Goal: Contribute content

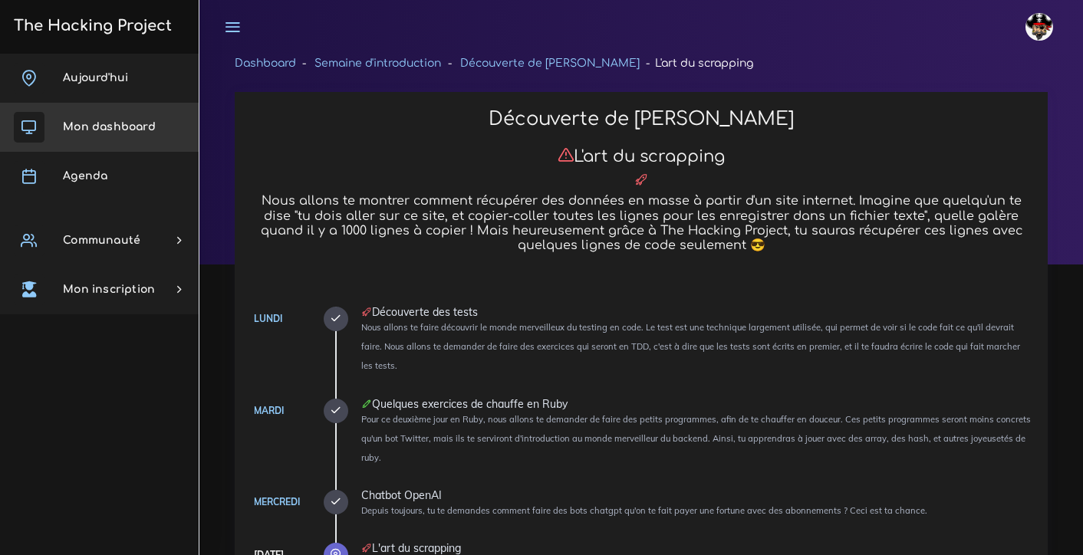
scroll to position [2443, 0]
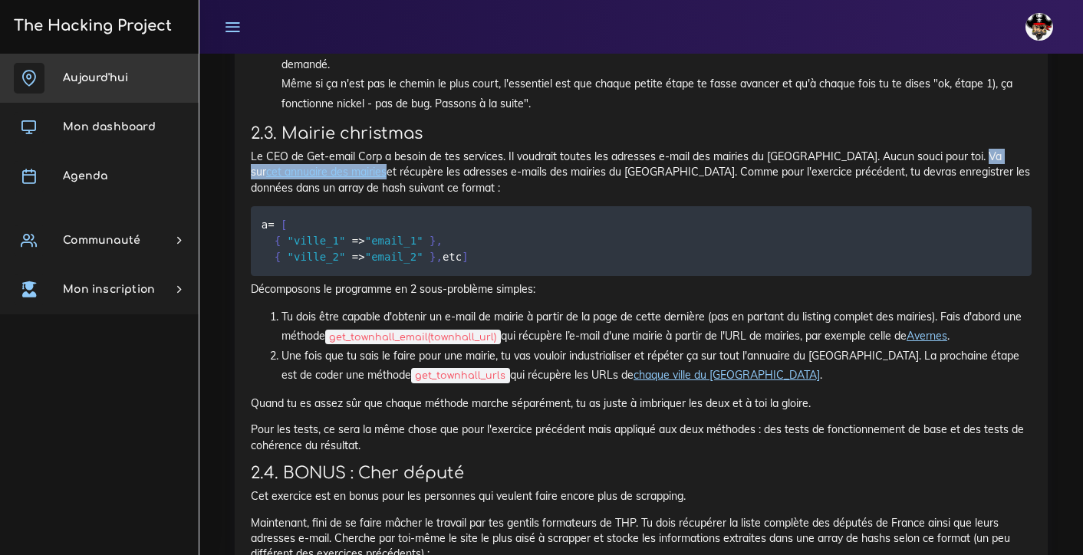
click at [101, 91] on link "Aujourd'hui" at bounding box center [99, 78] width 199 height 49
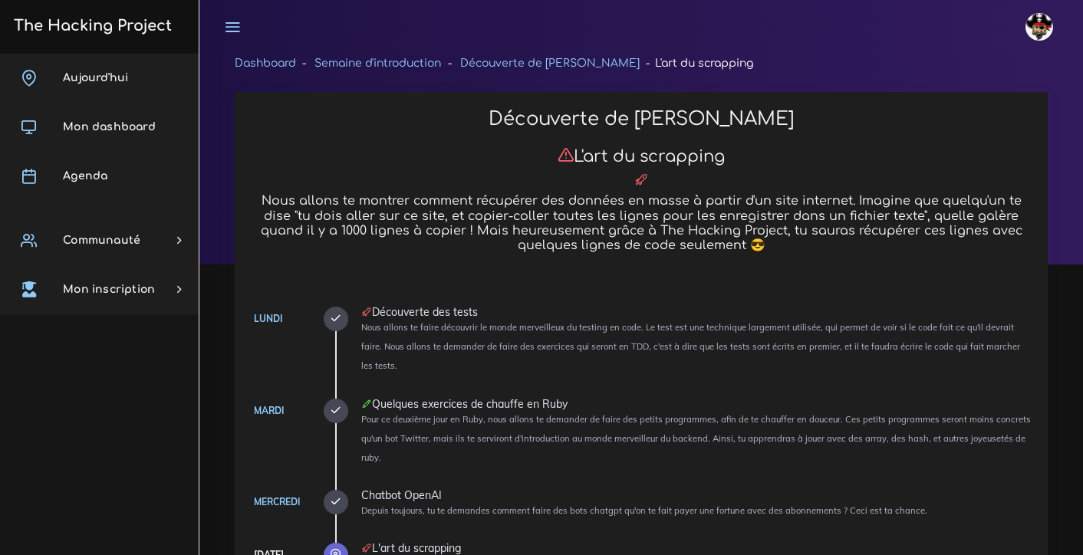
scroll to position [2443, 0]
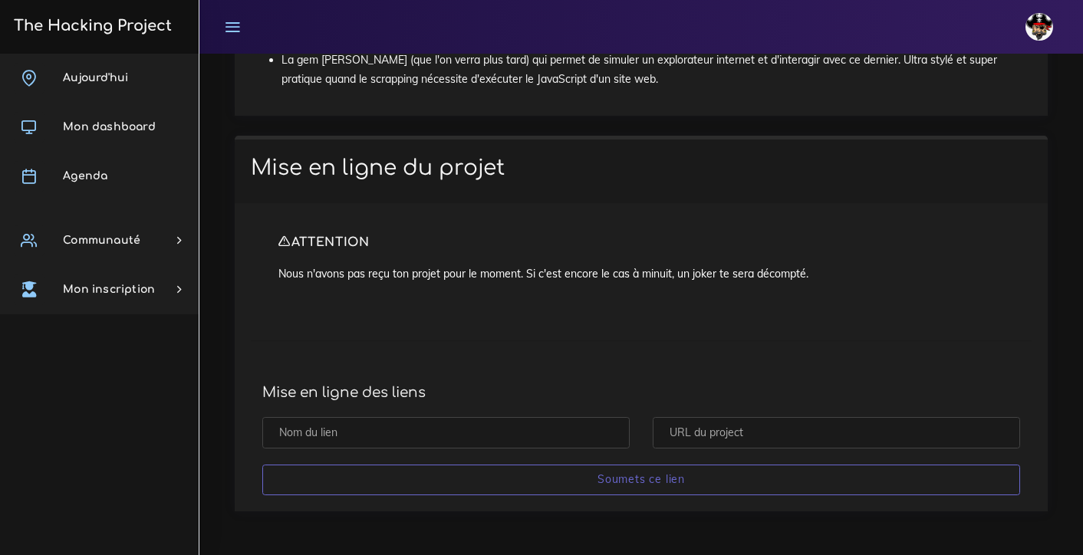
scroll to position [6194, 0]
click at [347, 434] on input "text" at bounding box center [445, 432] width 367 height 31
type input "Rubyscrap18_09"
click at [703, 434] on input "text" at bounding box center [836, 432] width 367 height 31
paste input "[URL][DOMAIN_NAME]"
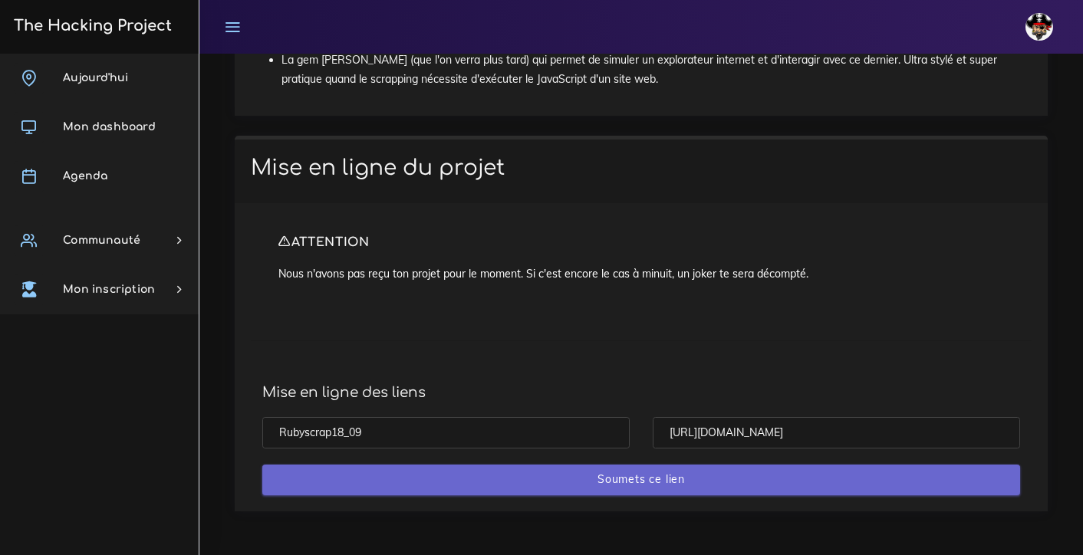
type input "[URL][DOMAIN_NAME]"
click at [693, 490] on input "Soumets ce lien" at bounding box center [641, 480] width 758 height 31
